Goal: Navigation & Orientation: Find specific page/section

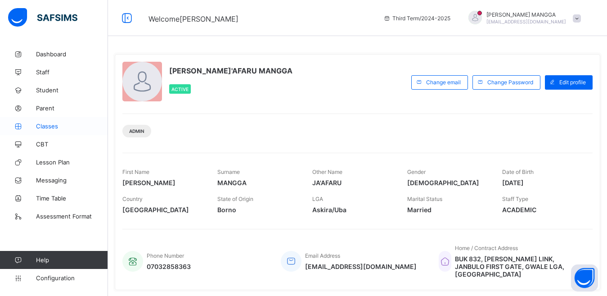
click at [45, 129] on span "Classes" at bounding box center [72, 125] width 72 height 7
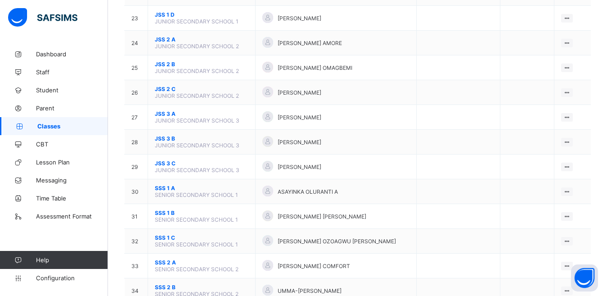
scroll to position [699, 0]
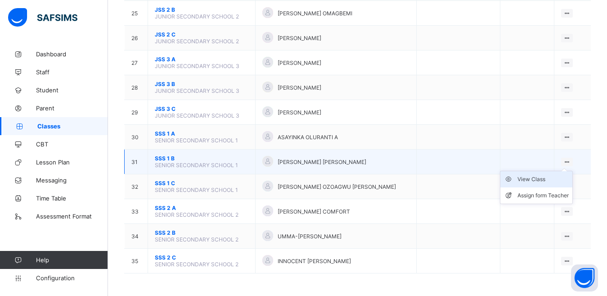
click at [560, 177] on div "View Class" at bounding box center [543, 179] width 51 height 9
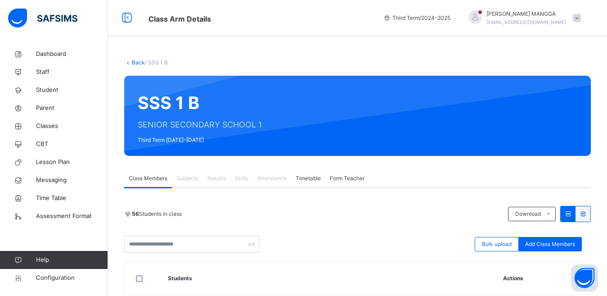
click at [397, 214] on div "56 Students in class" at bounding box center [313, 214] width 379 height 8
click at [198, 177] on span "Subjects" at bounding box center [187, 178] width 22 height 8
click at [186, 177] on span "Subjects" at bounding box center [187, 178] width 22 height 8
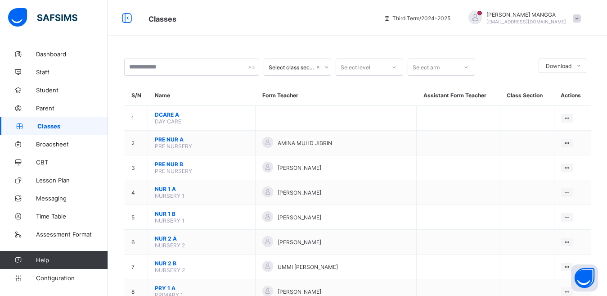
click at [482, 18] on div at bounding box center [476, 18] width 14 height 14
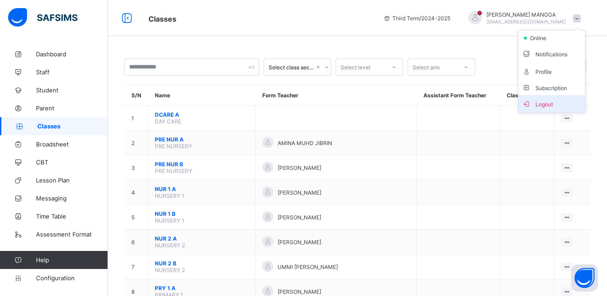
click at [541, 100] on span "Logout" at bounding box center [551, 104] width 59 height 10
